Goal: Task Accomplishment & Management: Manage account settings

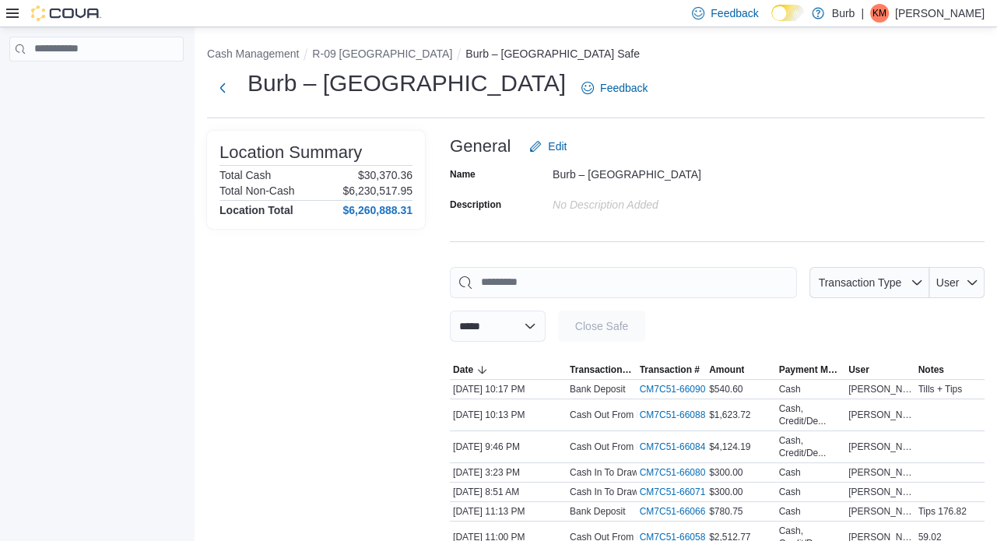
click at [0, 18] on div "Feedback Dark Mode Burb | KM KP Muckle" at bounding box center [498, 13] width 997 height 27
click at [12, 13] on icon at bounding box center [12, 13] width 12 height 9
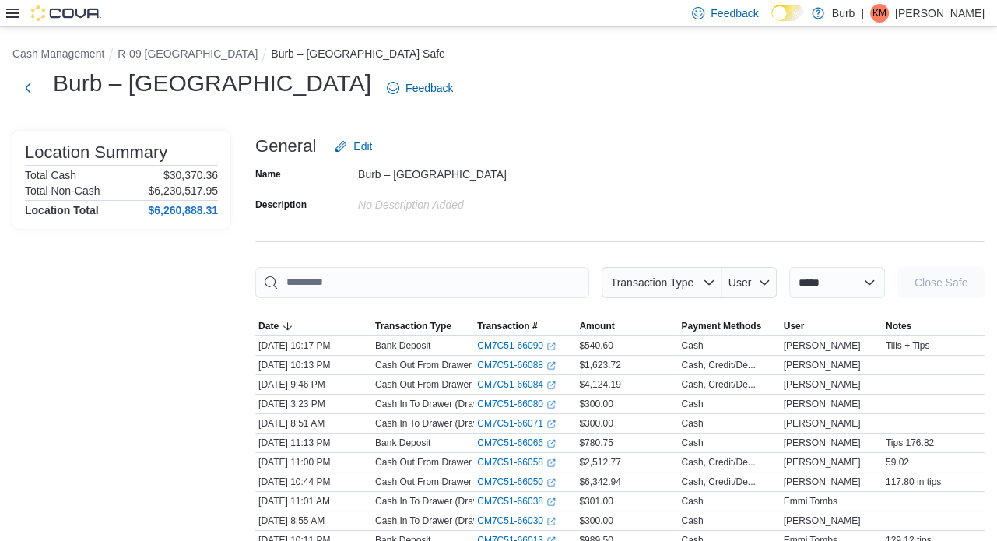
click at [6, 12] on icon at bounding box center [12, 13] width 12 height 9
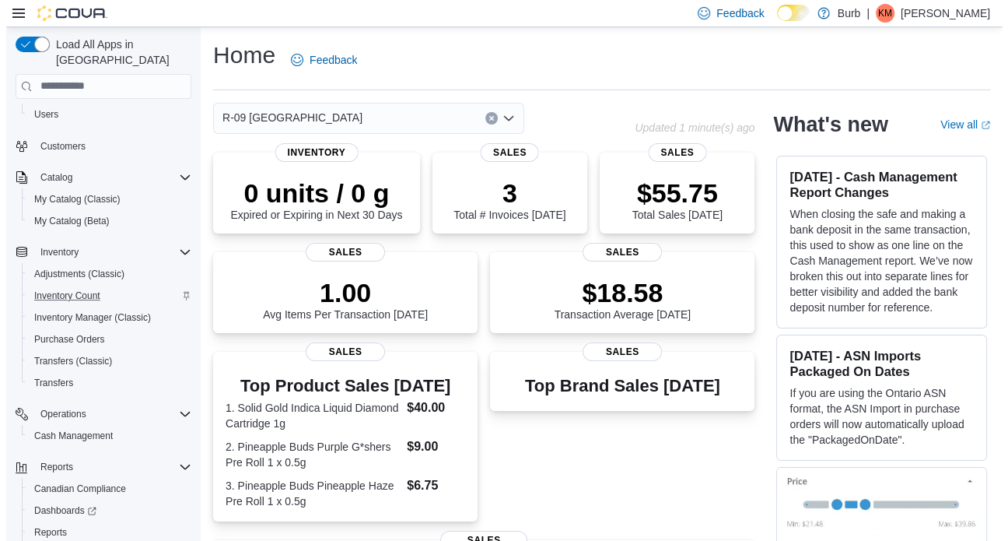
scroll to position [112, 0]
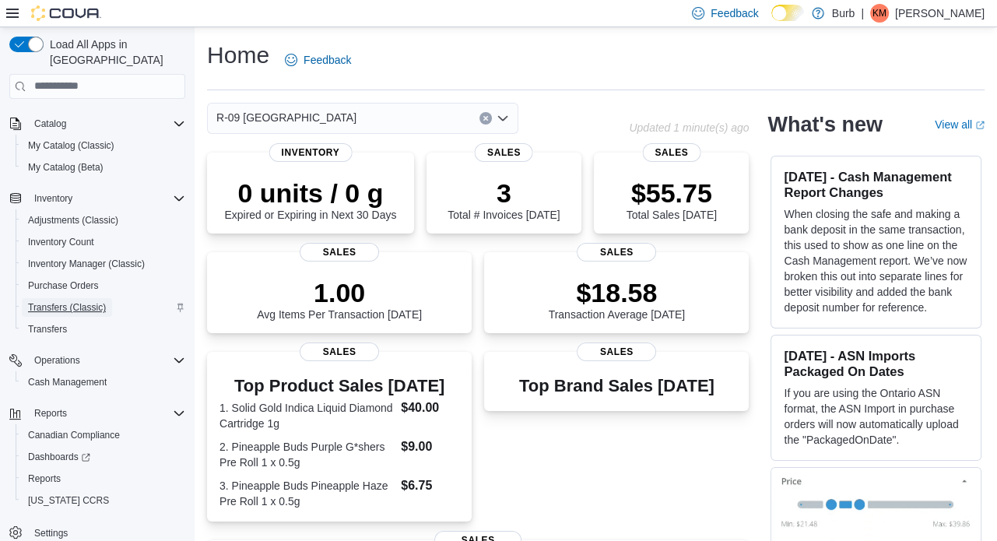
click at [44, 298] on span "Transfers (Classic)" at bounding box center [67, 307] width 78 height 19
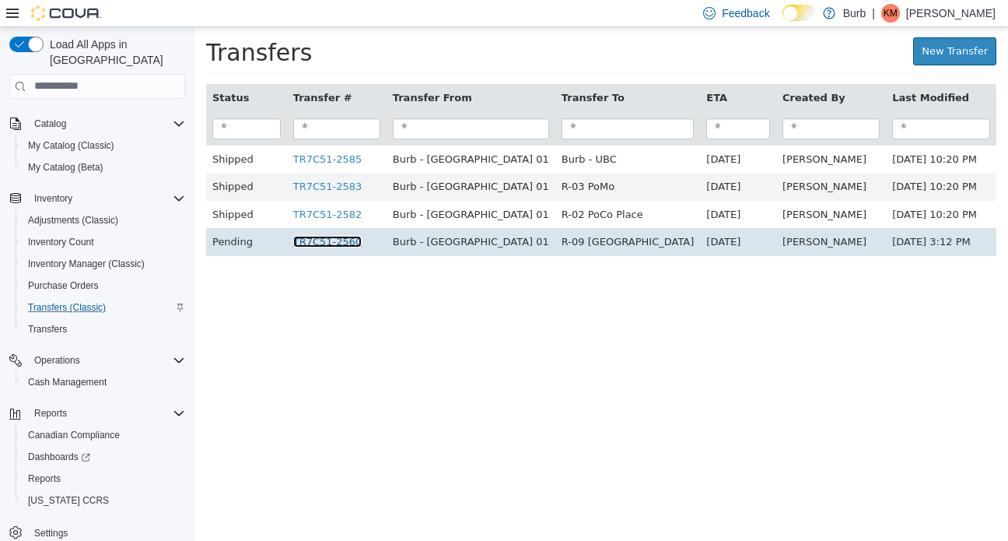
click at [316, 244] on link "TR7C51-2560" at bounding box center [327, 241] width 69 height 12
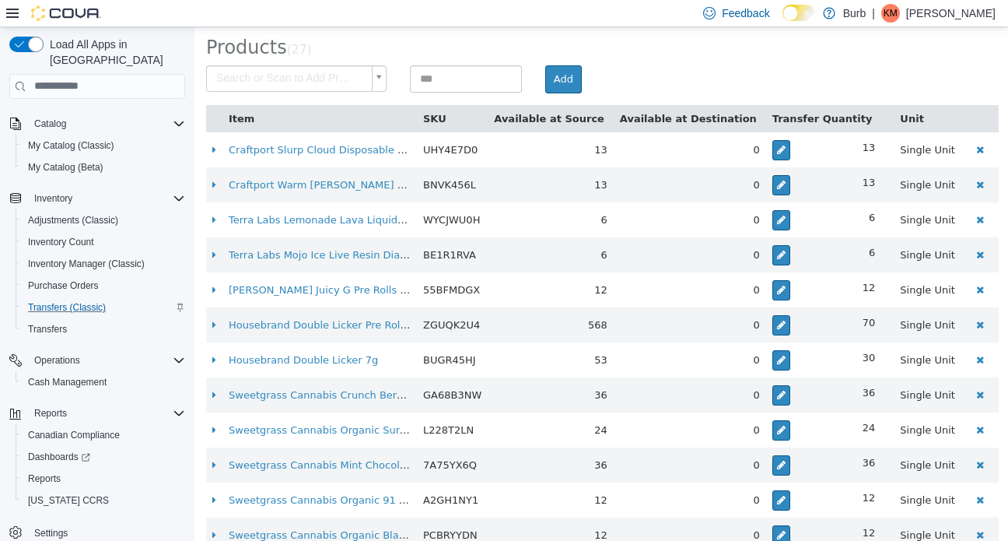
scroll to position [482, 0]
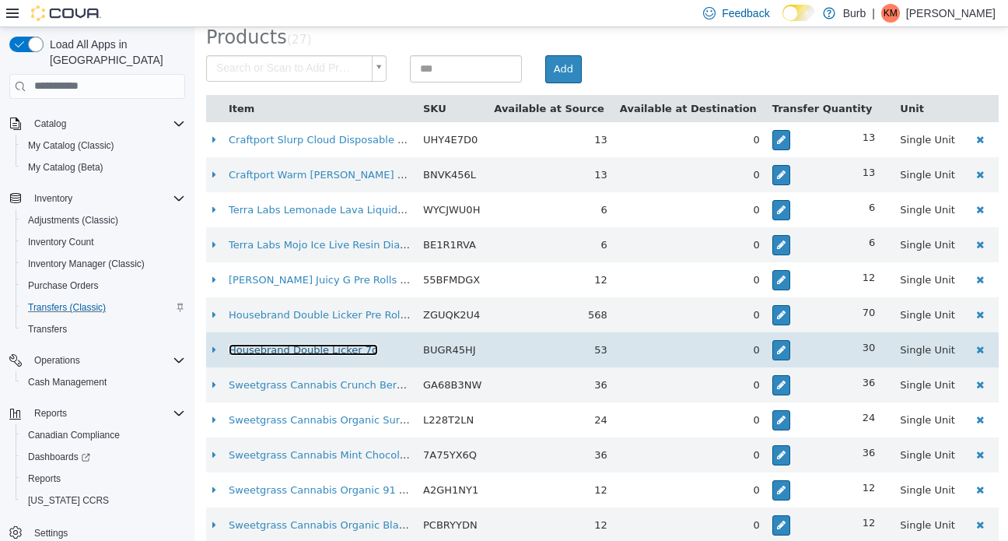
click at [317, 343] on link "Housebrand Double Licker 7g" at bounding box center [303, 349] width 149 height 12
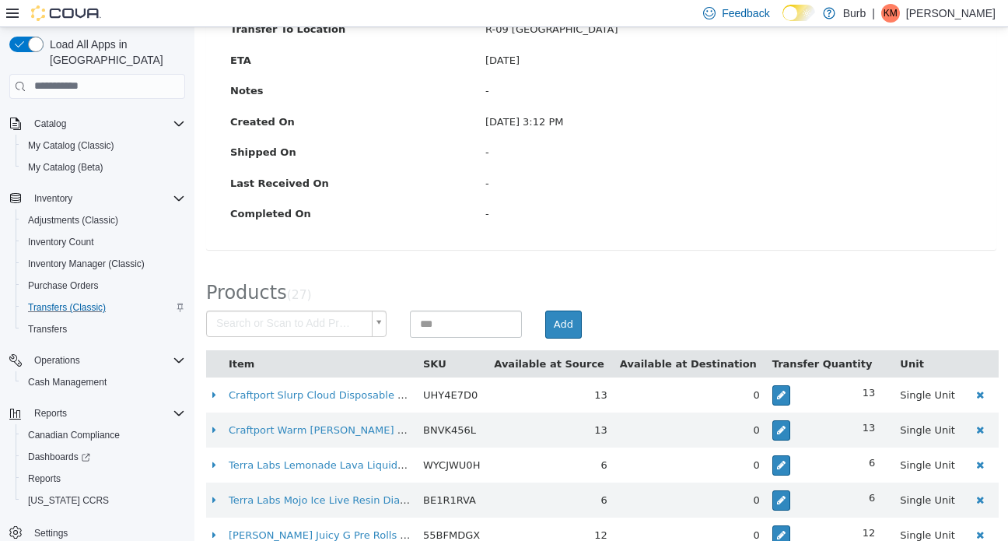
scroll to position [209, 0]
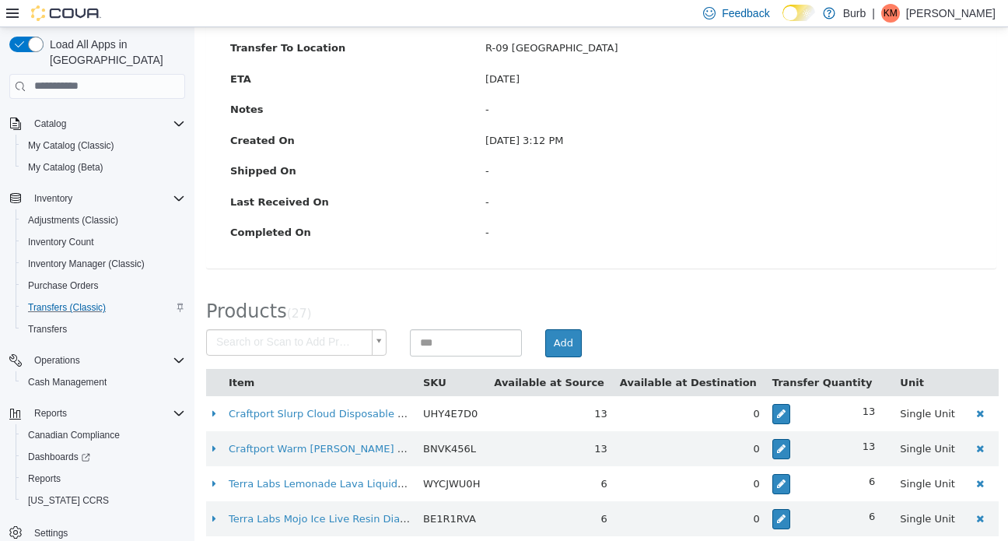
click at [753, 169] on div "-" at bounding box center [729, 171] width 510 height 16
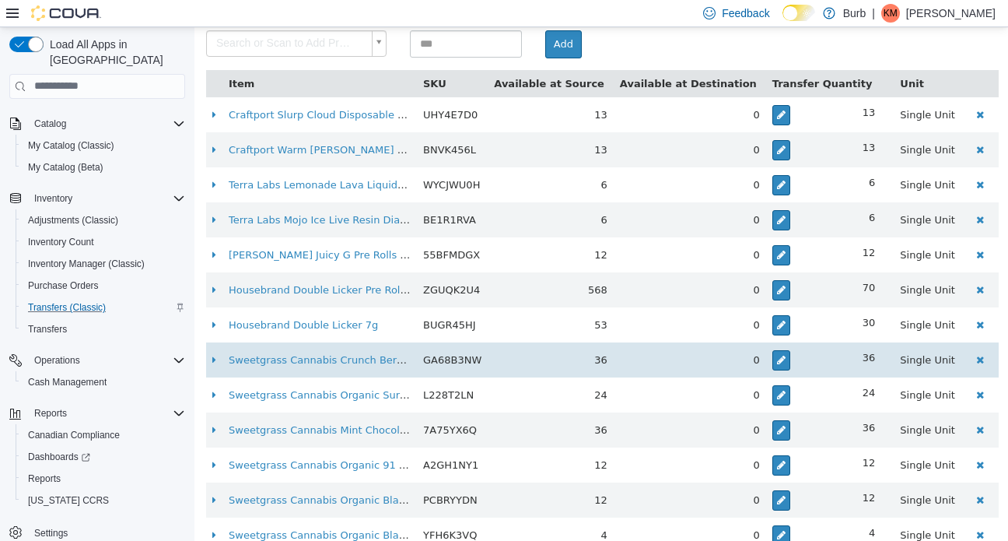
scroll to position [641, 0]
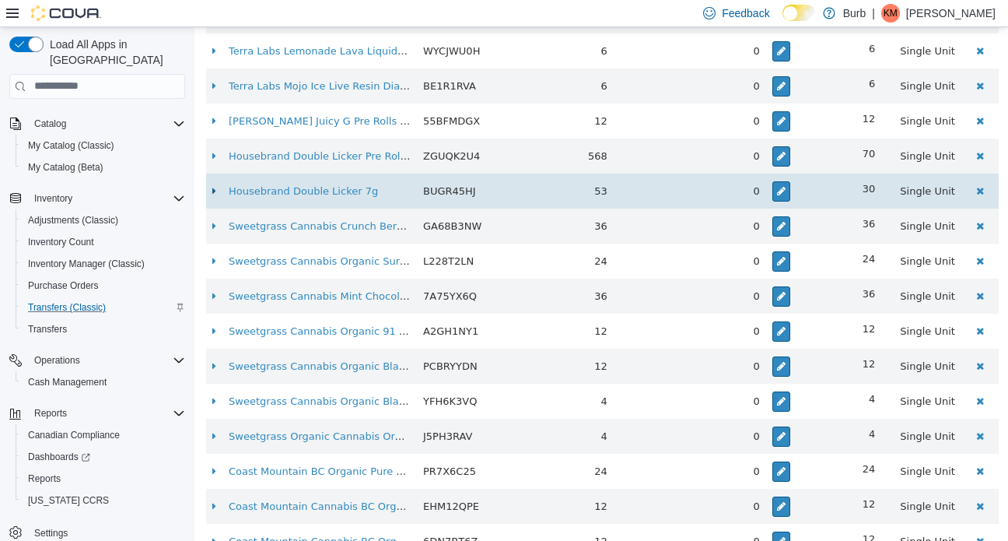
click at [212, 187] on icon at bounding box center [214, 190] width 4 height 10
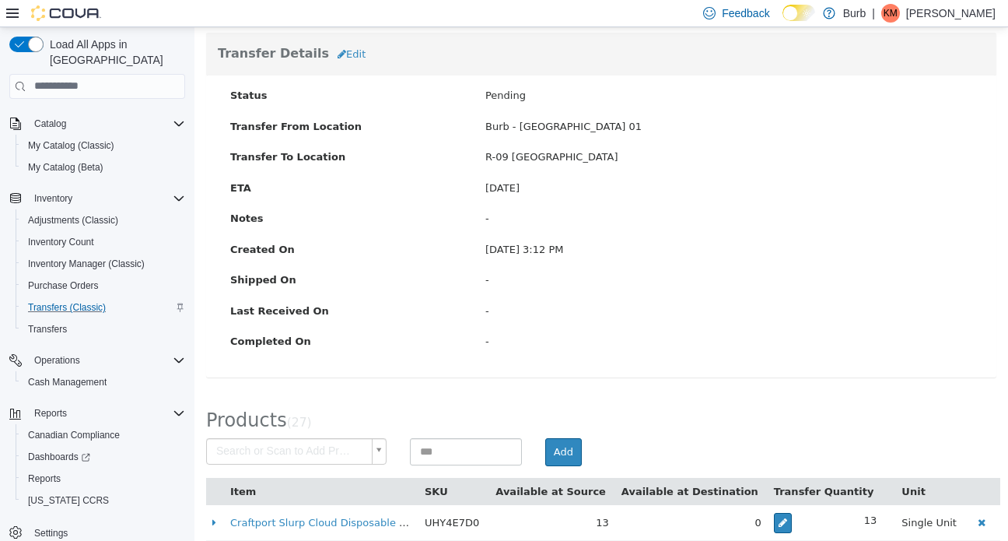
scroll to position [0, 0]
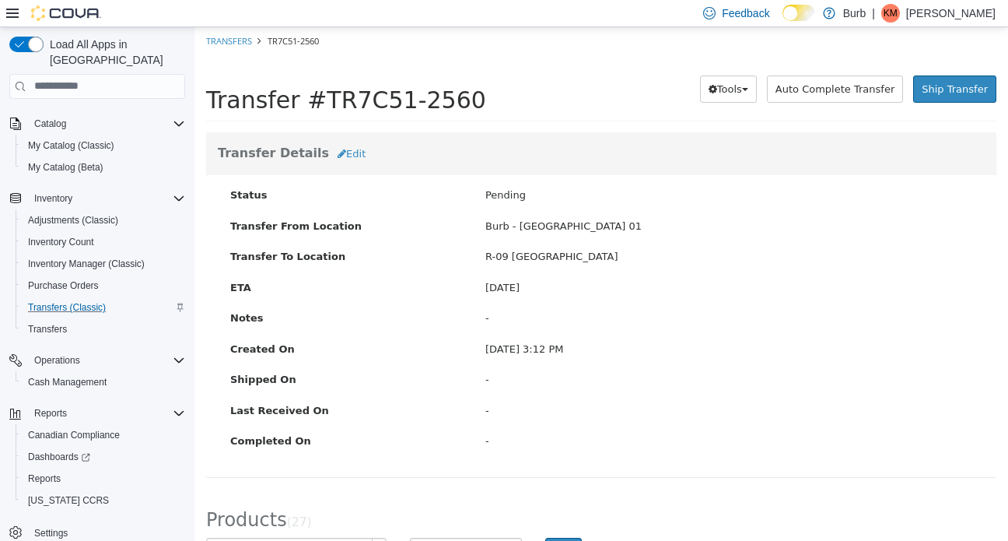
click at [857, 300] on div "ETA October 16, 2025 Notes -" at bounding box center [602, 309] width 766 height 61
click at [730, 89] on span "Tools" at bounding box center [729, 88] width 25 height 12
click at [804, 125] on div "Transfer #TR7C51-2560 Preparing Download... Tools PDF Download Delete Auto Comp…" at bounding box center [601, 92] width 814 height 76
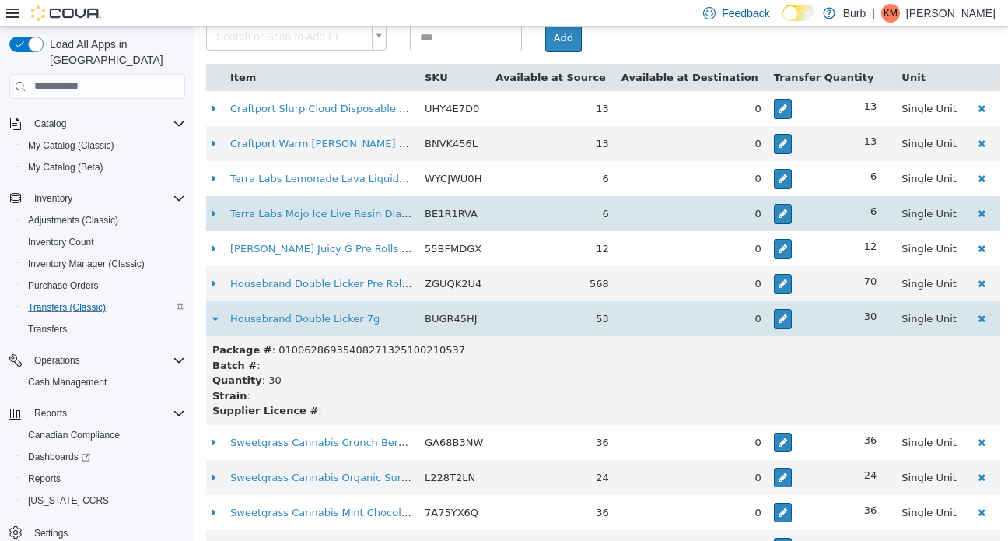
scroll to position [513, 0]
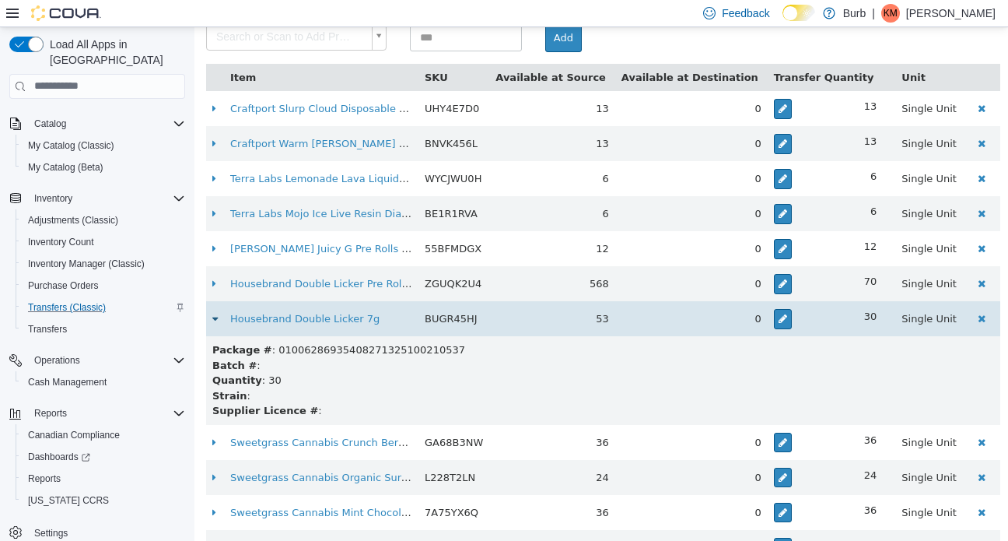
click at [214, 317] on icon at bounding box center [214, 318] width 5 height 10
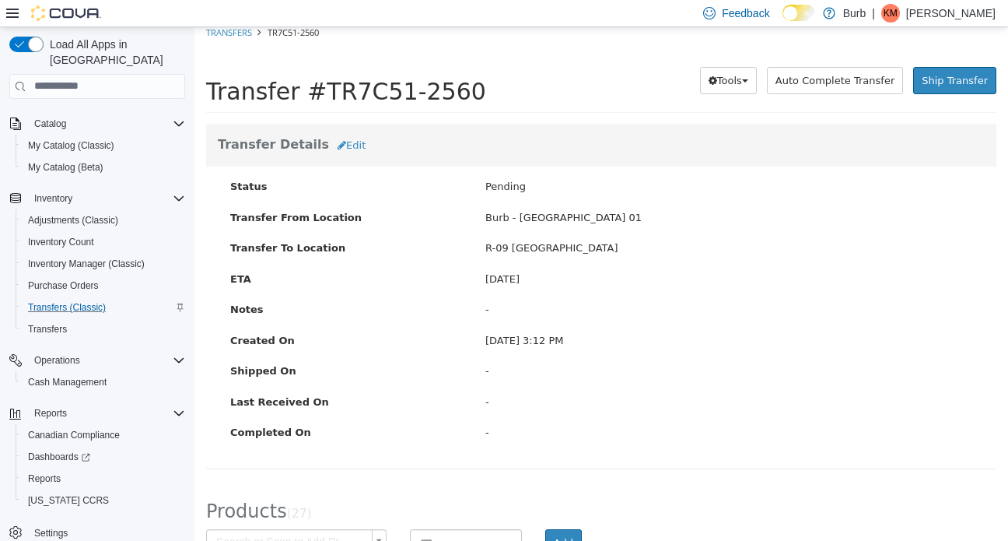
scroll to position [8, 0]
click at [840, 75] on span "Auto Complete Transfer" at bounding box center [835, 81] width 119 height 12
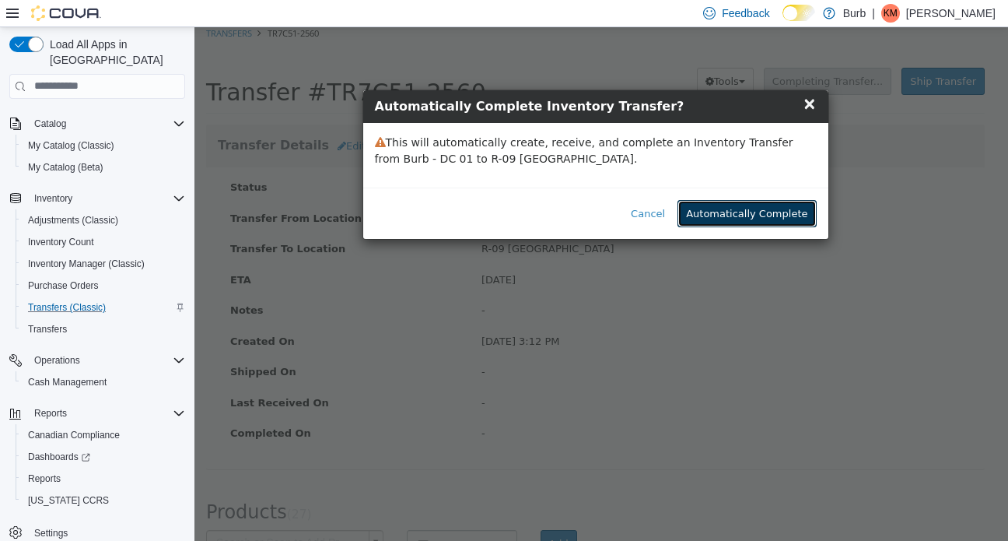
click at [732, 220] on button "Automatically Complete" at bounding box center [747, 213] width 138 height 28
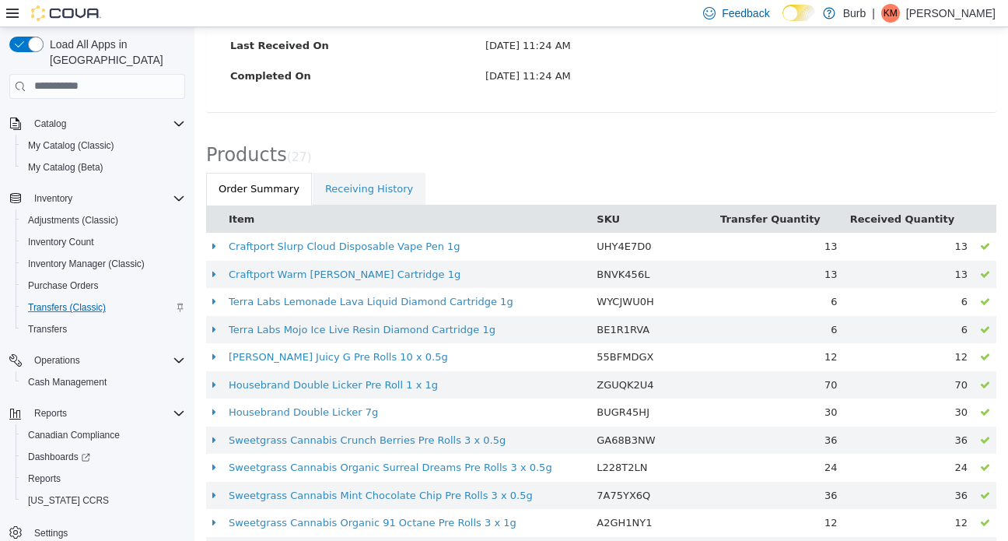
scroll to position [0, 0]
